Goal: Task Accomplishment & Management: Use online tool/utility

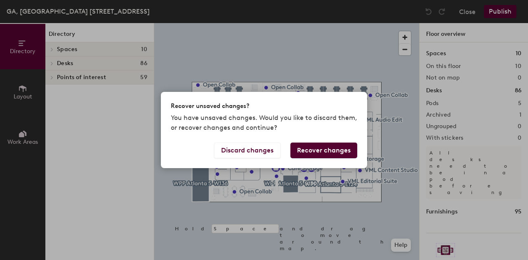
click at [316, 151] on button "Recover changes" at bounding box center [324, 151] width 67 height 16
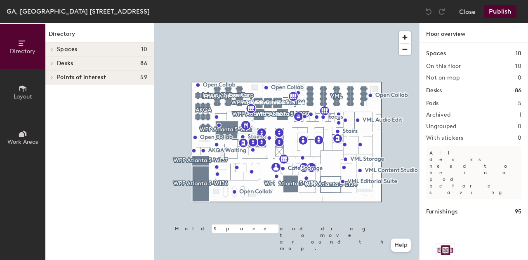
click at [52, 62] on icon at bounding box center [52, 63] width 2 height 3
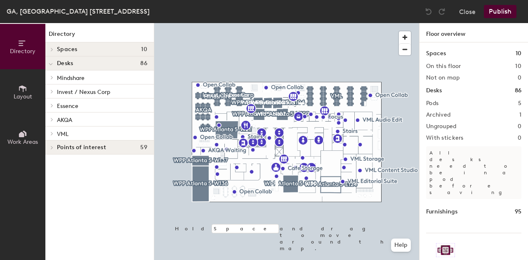
click at [52, 135] on icon at bounding box center [51, 134] width 3 height 4
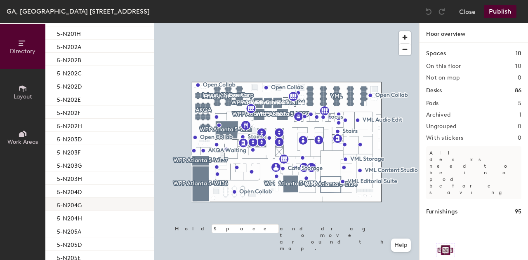
scroll to position [165, 0]
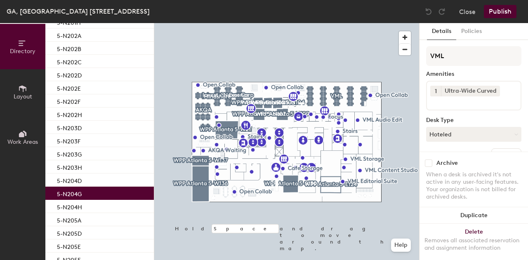
click at [92, 193] on div "5-N204G" at bounding box center [99, 193] width 109 height 13
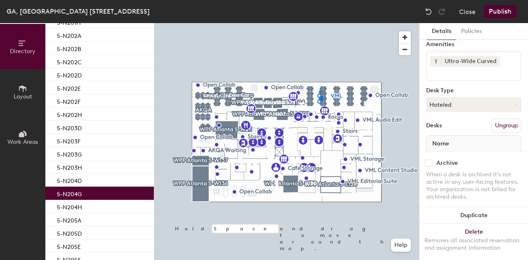
scroll to position [65, 0]
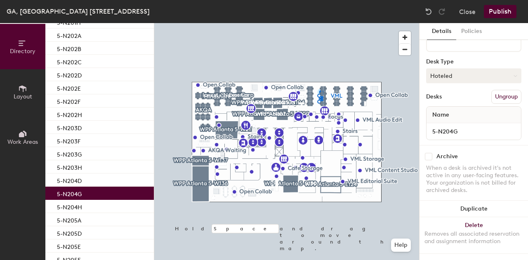
click at [470, 73] on button "Hoteled" at bounding box center [473, 76] width 95 height 15
click at [458, 95] on div "Assigned" at bounding box center [468, 101] width 83 height 12
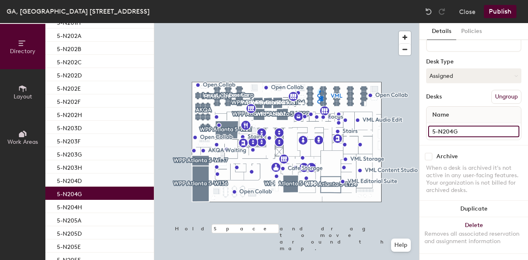
click at [462, 126] on input "5-N204G" at bounding box center [473, 132] width 91 height 12
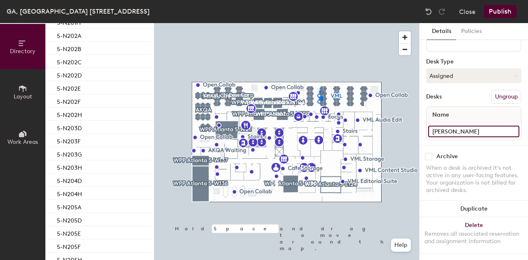
type input "[PERSON_NAME]"
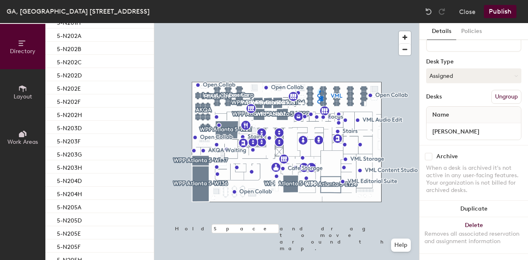
click at [495, 16] on button "Publish" at bounding box center [500, 11] width 33 height 13
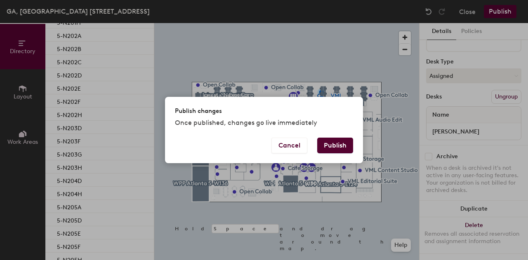
click at [338, 145] on button "Publish" at bounding box center [335, 146] width 36 height 16
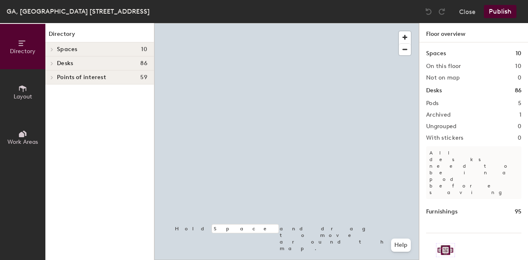
click at [53, 64] on icon at bounding box center [51, 64] width 3 height 4
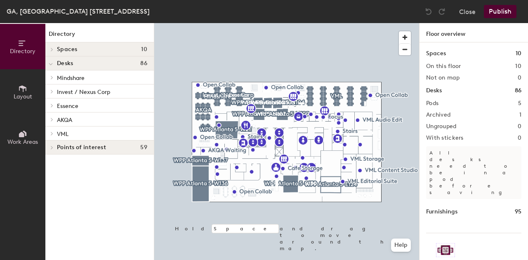
click at [54, 130] on div at bounding box center [50, 134] width 11 height 14
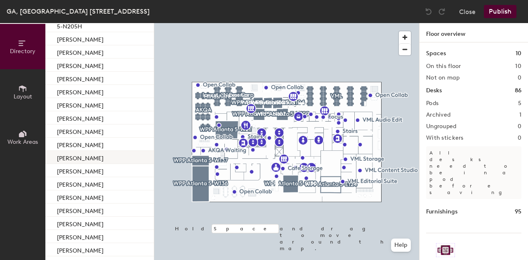
scroll to position [388, 0]
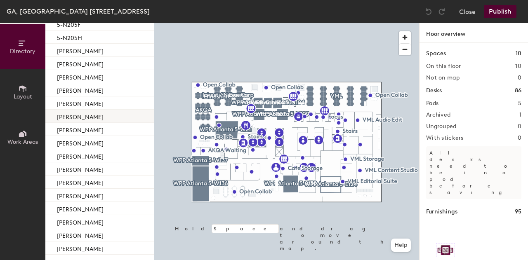
click at [113, 117] on div "[PERSON_NAME]" at bounding box center [99, 116] width 109 height 13
